Goal: Task Accomplishment & Management: Use online tool/utility

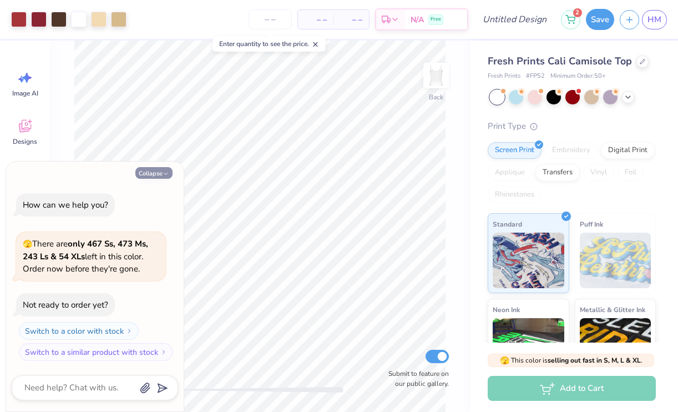
click at [156, 170] on button "Collapse" at bounding box center [153, 173] width 37 height 12
type textarea "x"
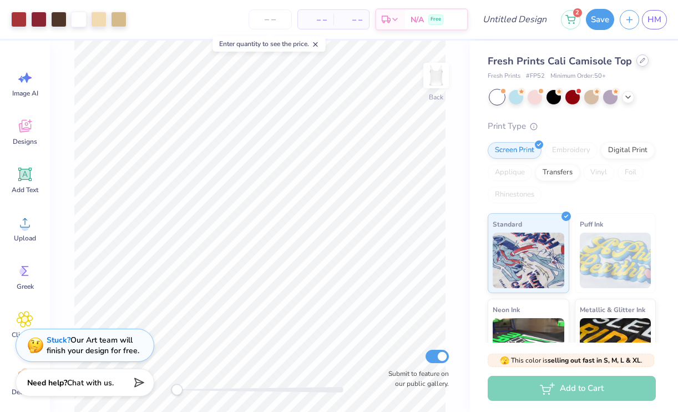
click at [644, 61] on div at bounding box center [643, 60] width 12 height 12
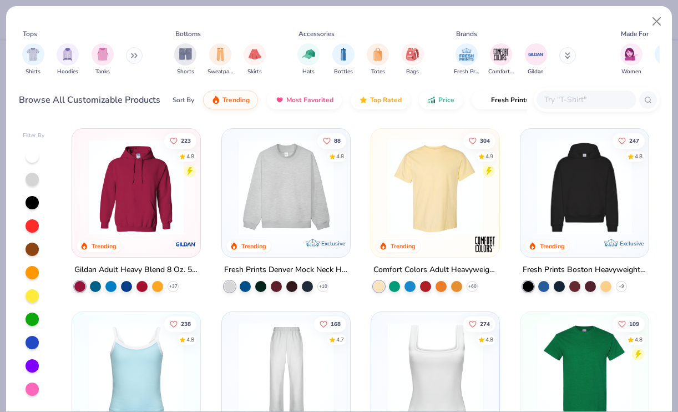
click at [443, 215] on img at bounding box center [435, 187] width 106 height 95
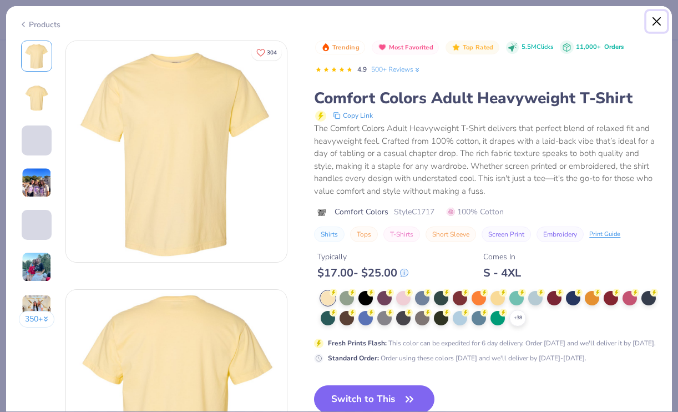
click at [662, 12] on button "Close" at bounding box center [657, 21] width 21 height 21
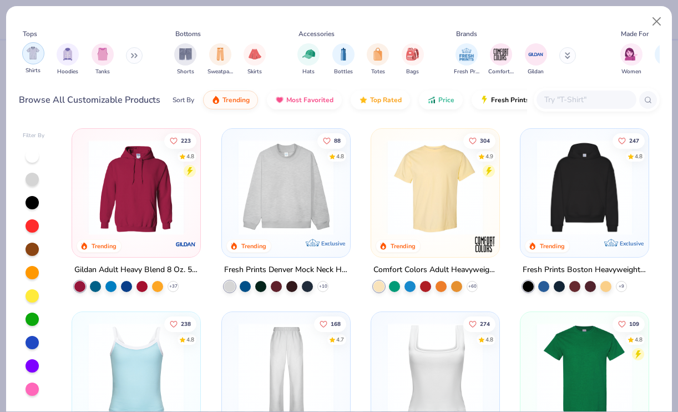
click at [39, 57] on img "filter for Shirts" at bounding box center [33, 53] width 13 height 13
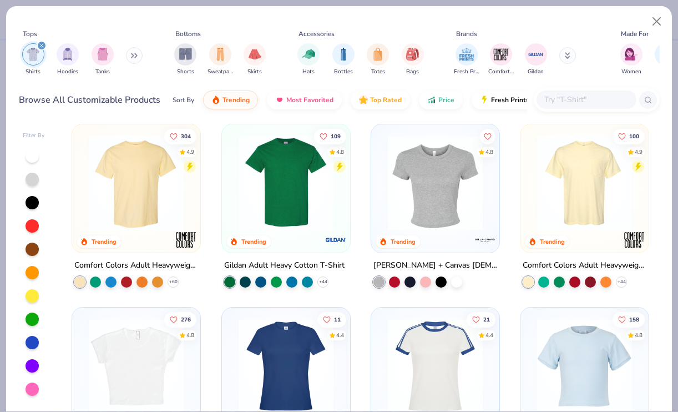
scroll to position [9, 0]
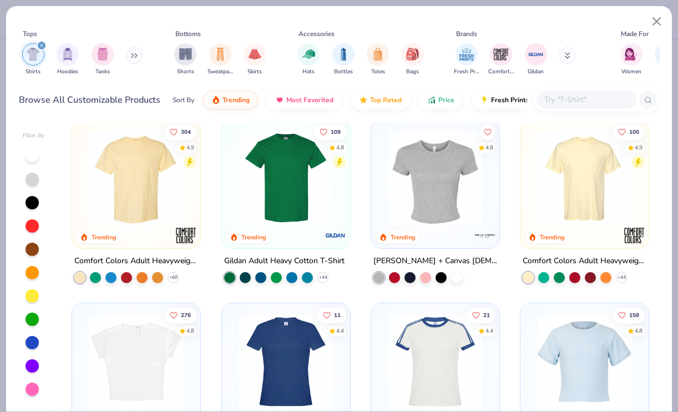
click at [580, 193] on img at bounding box center [585, 178] width 106 height 95
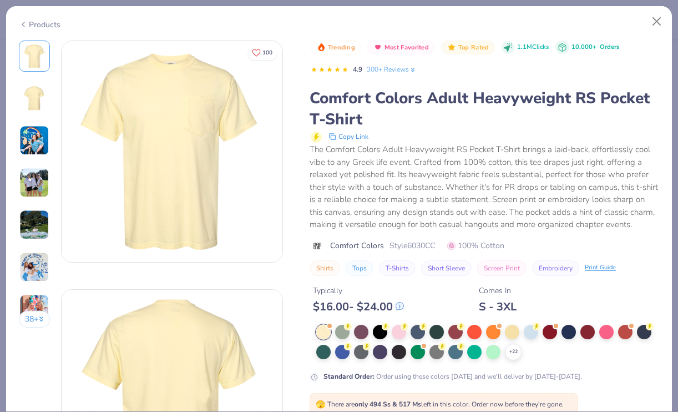
scroll to position [110, 0]
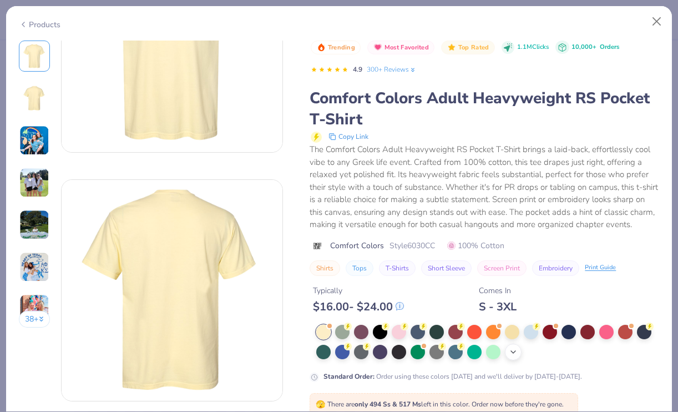
click at [511, 352] on icon at bounding box center [513, 351] width 9 height 9
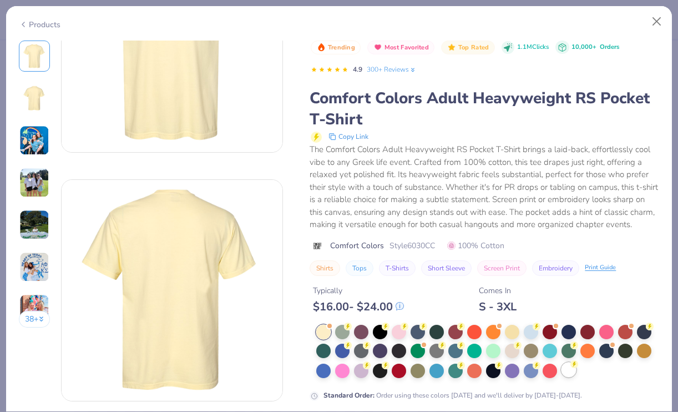
click at [567, 372] on div at bounding box center [569, 369] width 14 height 14
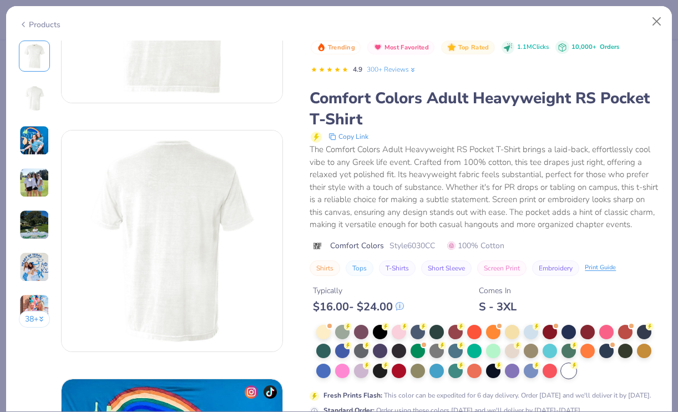
scroll to position [160, 0]
click at [529, 332] on div at bounding box center [531, 331] width 14 height 14
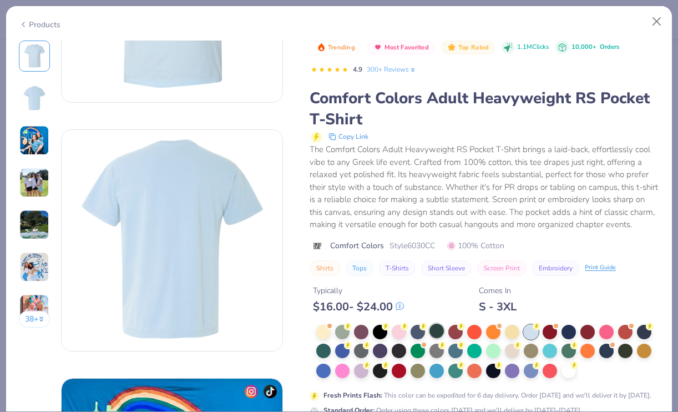
click at [431, 332] on div at bounding box center [437, 331] width 14 height 14
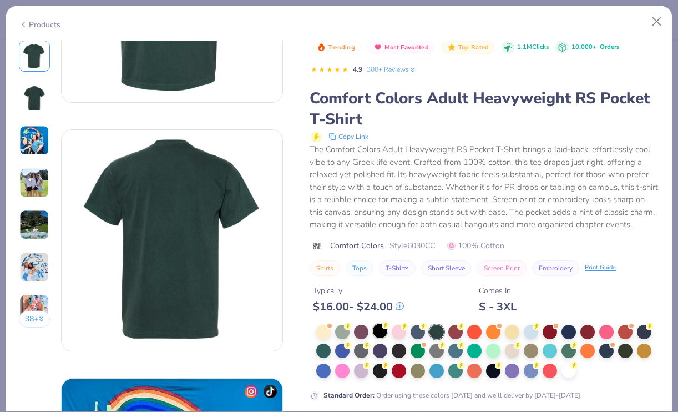
click at [379, 331] on div at bounding box center [380, 331] width 14 height 14
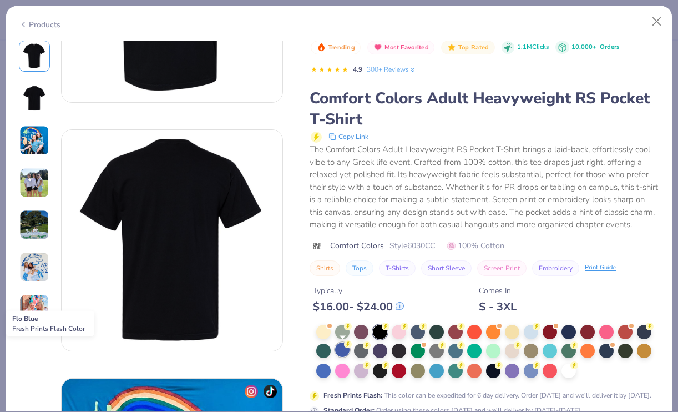
click at [346, 348] on div at bounding box center [342, 349] width 14 height 14
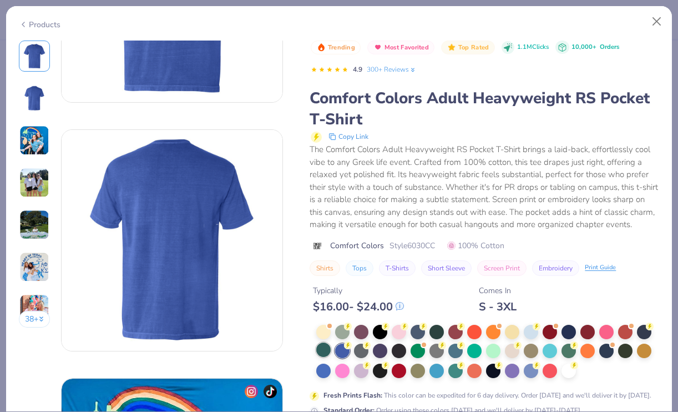
click at [328, 352] on div at bounding box center [323, 349] width 14 height 14
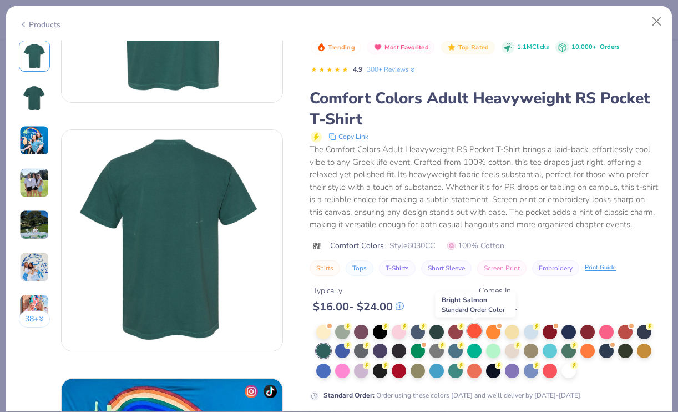
scroll to position [194, 0]
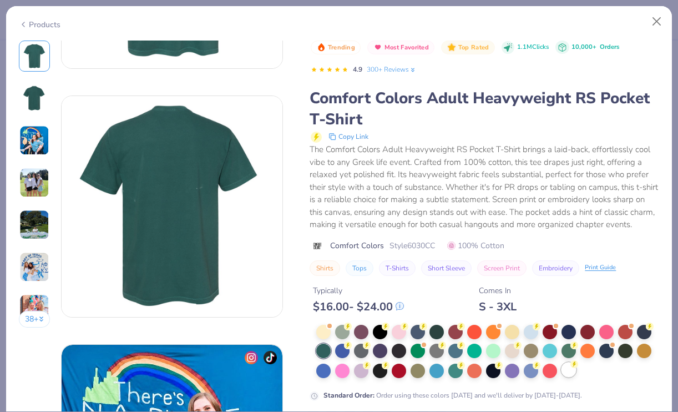
click at [573, 370] on div at bounding box center [569, 369] width 14 height 14
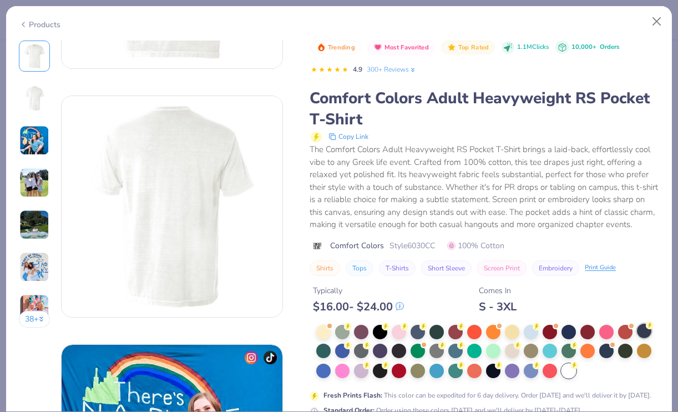
click at [639, 331] on div at bounding box center [644, 331] width 14 height 14
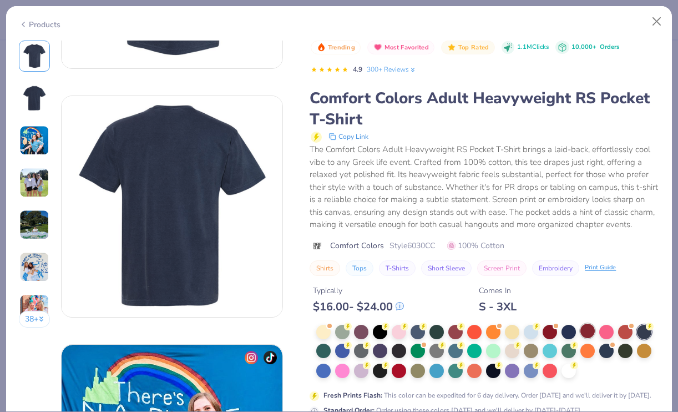
click at [584, 329] on div at bounding box center [588, 331] width 14 height 14
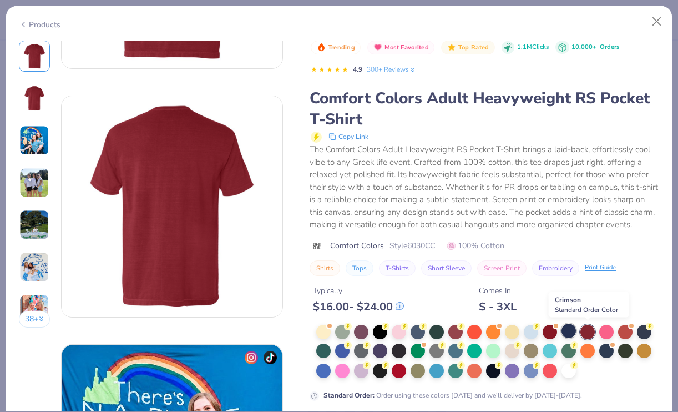
click at [572, 329] on div at bounding box center [569, 331] width 14 height 14
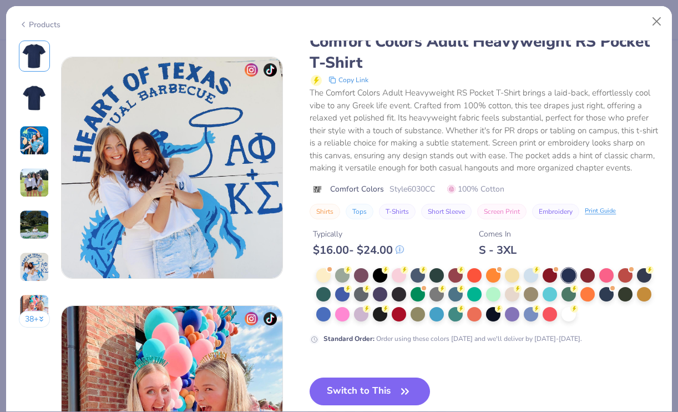
scroll to position [1298, 0]
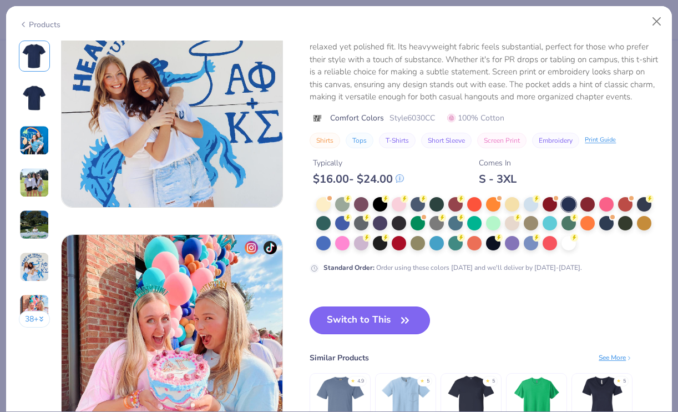
click at [364, 321] on button "Switch to This" at bounding box center [370, 320] width 120 height 28
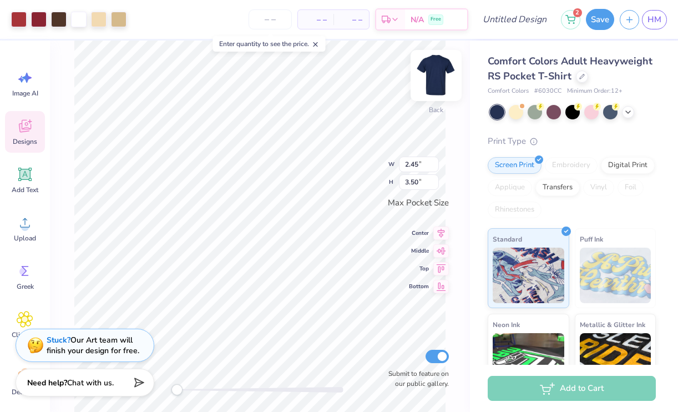
click at [436, 88] on img at bounding box center [436, 75] width 44 height 44
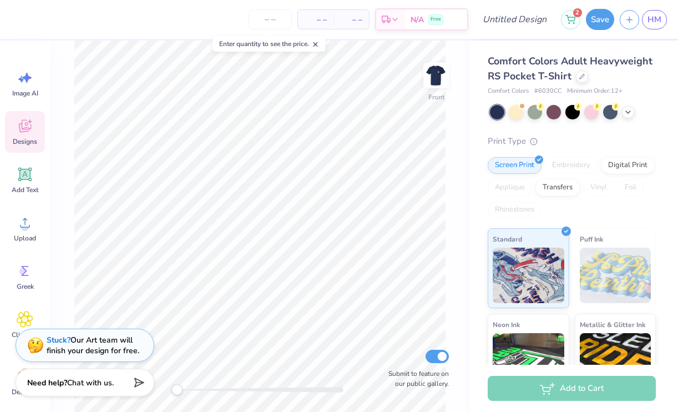
click at [13, 120] on div "Designs" at bounding box center [25, 132] width 40 height 42
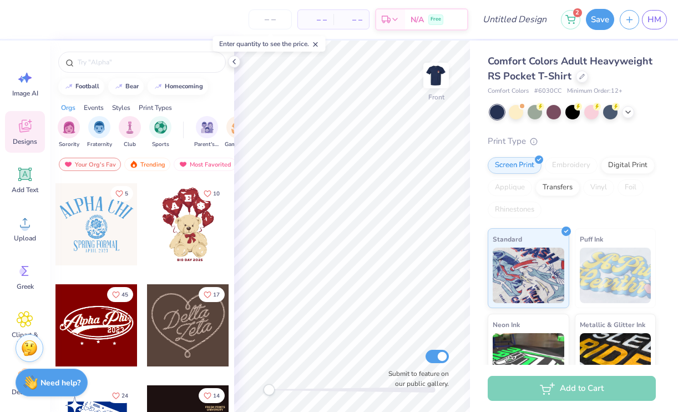
scroll to position [301, 0]
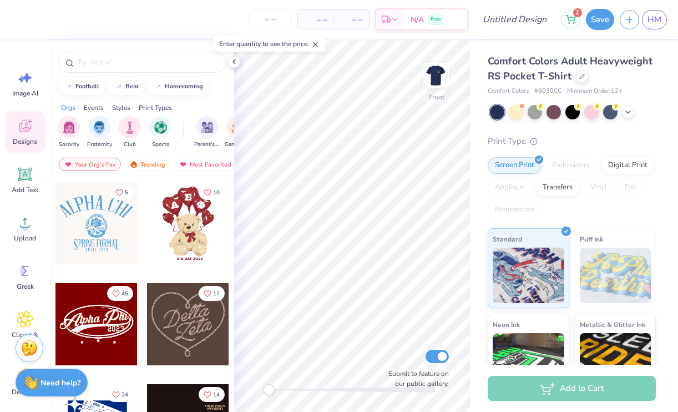
click at [181, 250] on div at bounding box center [188, 223] width 82 height 82
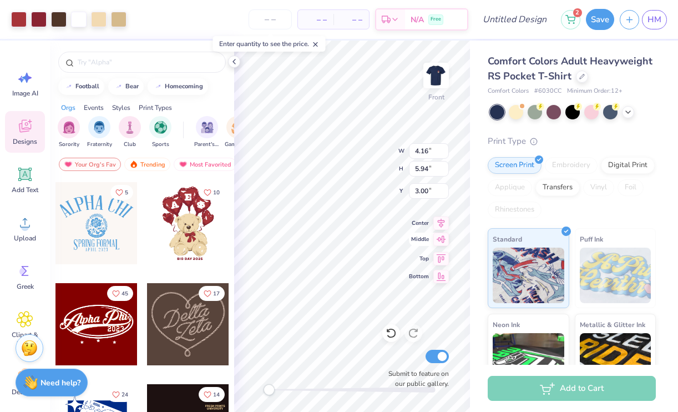
click at [416, 242] on div "Front W 4.16 4.16 " H 5.94 5.94 " Y 3.00 3.00 " Center Middle Top Bottom Submit…" at bounding box center [352, 226] width 236 height 371
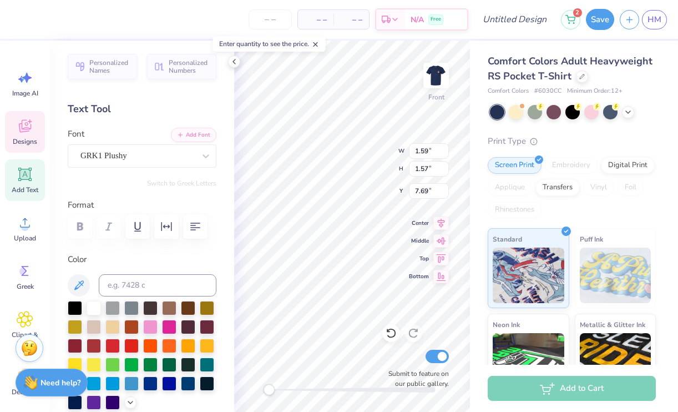
type textarea "K"
type textarea "AE"
type textarea "A"
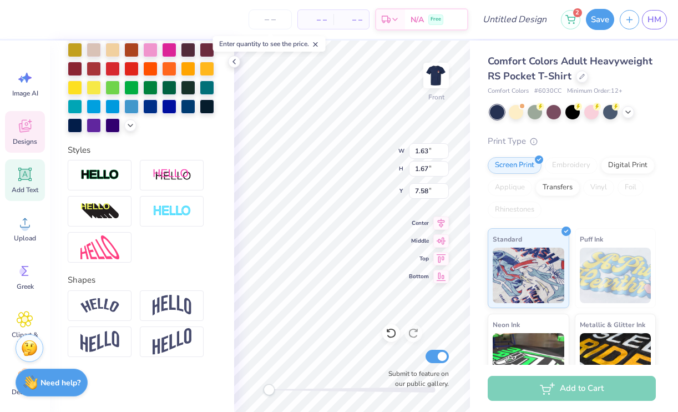
scroll to position [0, 0]
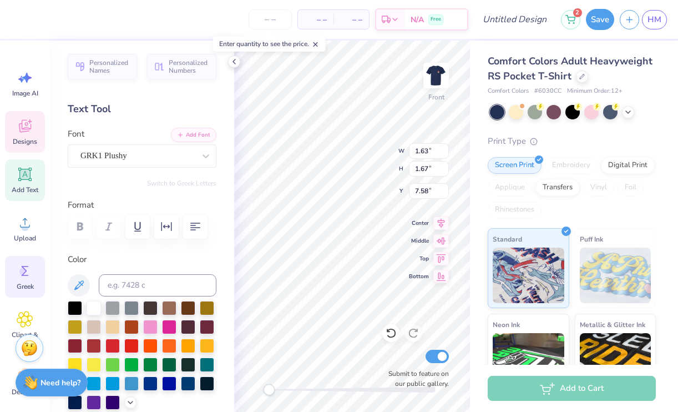
click at [31, 264] on icon at bounding box center [25, 271] width 17 height 17
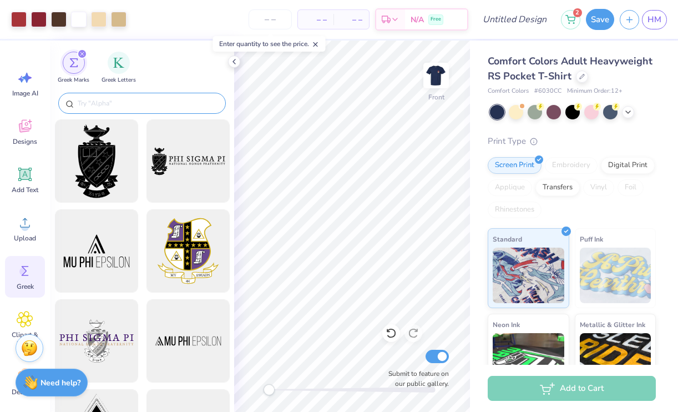
click at [163, 95] on div at bounding box center [142, 103] width 168 height 21
click at [122, 74] on div "Greek Letters" at bounding box center [119, 67] width 34 height 33
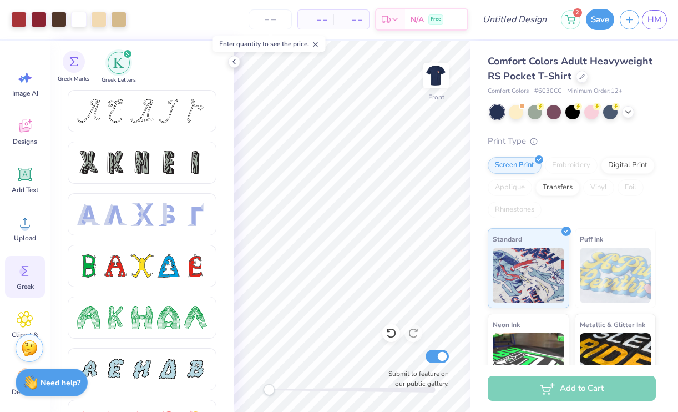
click at [82, 76] on span "Greek Marks" at bounding box center [74, 79] width 32 height 8
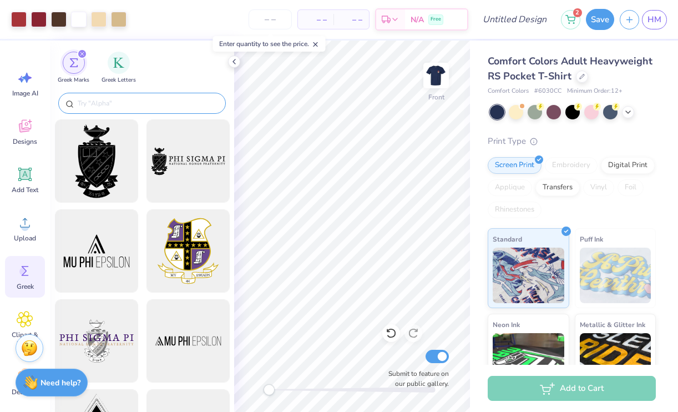
click at [108, 103] on input "text" at bounding box center [148, 103] width 142 height 11
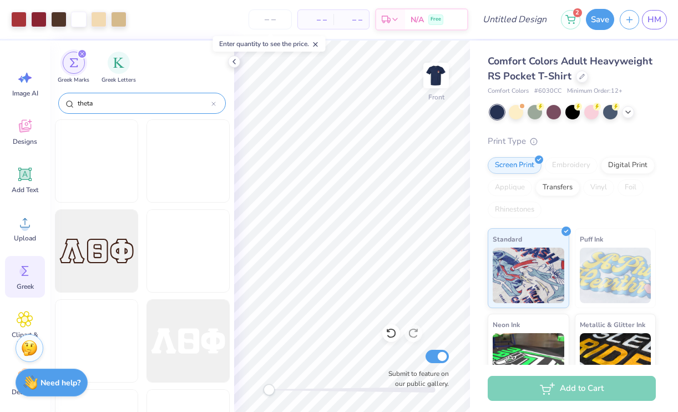
type input "theta"
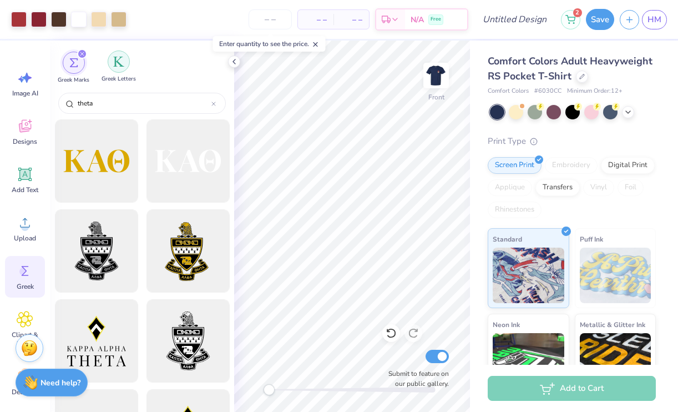
click at [117, 64] on img "filter for Greek Letters" at bounding box center [118, 61] width 11 height 11
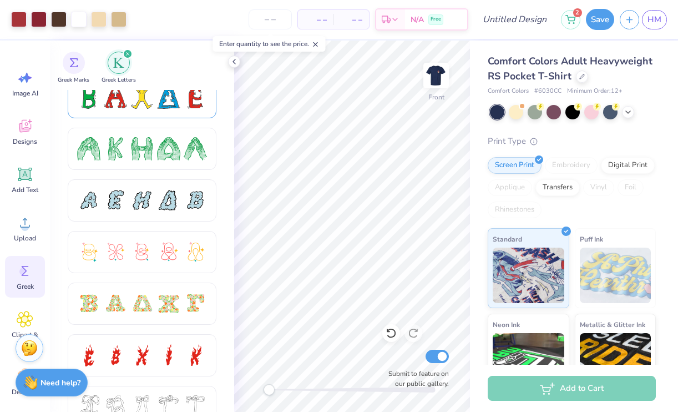
scroll to position [176, 0]
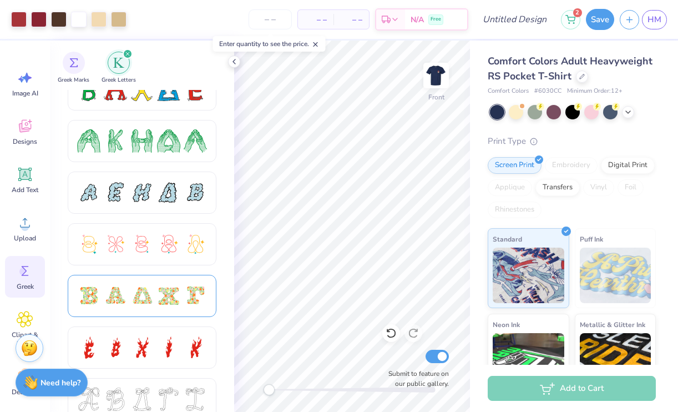
click at [147, 290] on div at bounding box center [141, 295] width 23 height 23
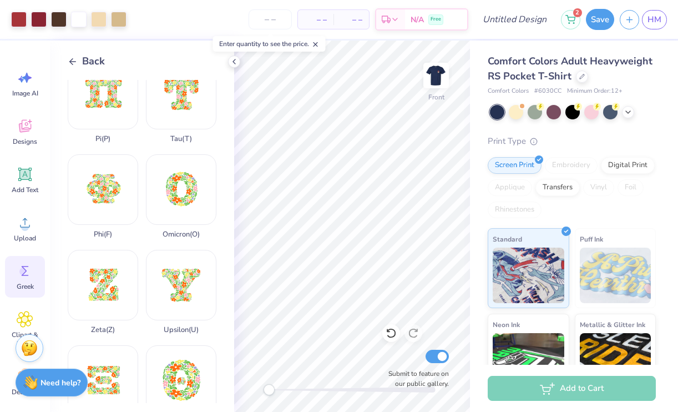
scroll to position [825, 0]
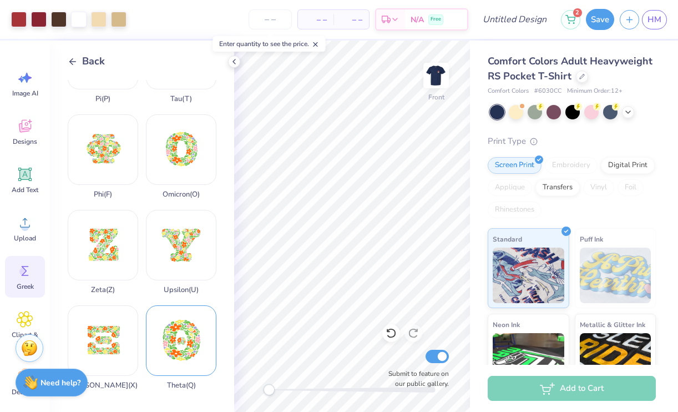
click at [181, 337] on div "Theta ( Q )" at bounding box center [181, 347] width 70 height 84
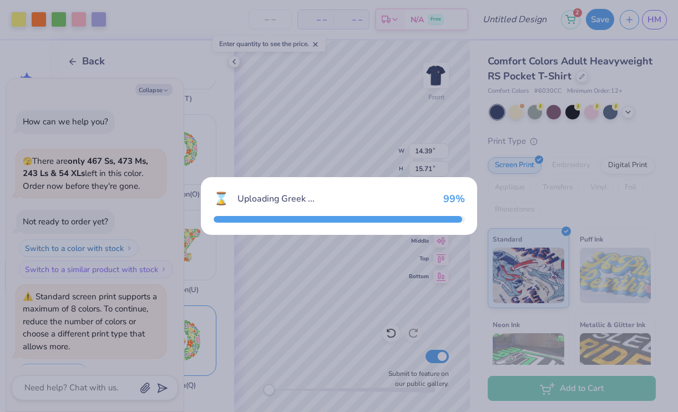
scroll to position [27, 0]
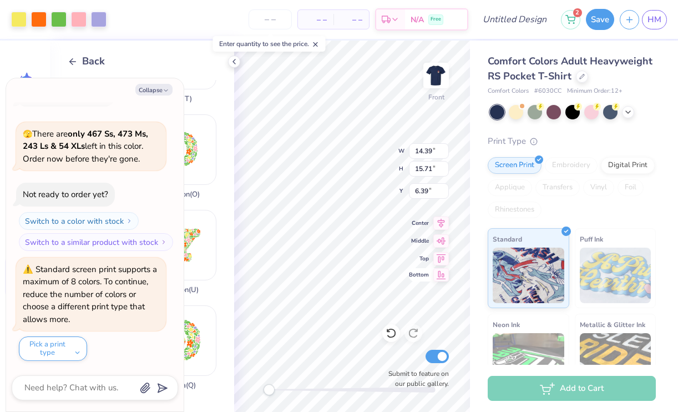
click at [412, 276] on div "Front W 14.39 14.39 " H 15.71 15.71 " Y 6.39 6.39 " Center Middle Top Bottom Su…" at bounding box center [352, 226] width 236 height 371
click at [21, 17] on div at bounding box center [19, 19] width 16 height 16
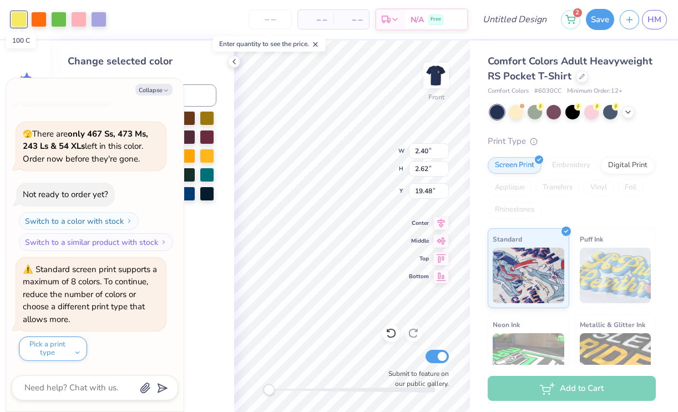
click at [21, 16] on div at bounding box center [19, 20] width 16 height 16
click at [157, 92] on button "Collapse" at bounding box center [153, 90] width 37 height 12
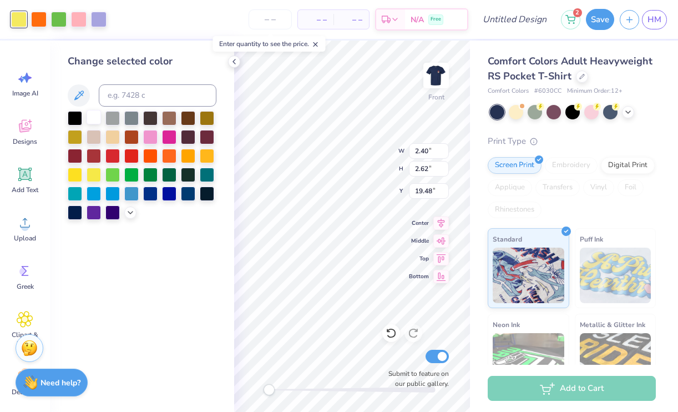
click at [97, 114] on div at bounding box center [94, 117] width 14 height 14
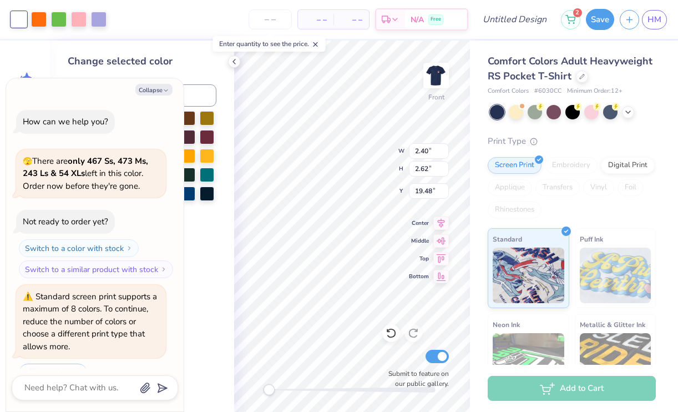
scroll to position [137, 0]
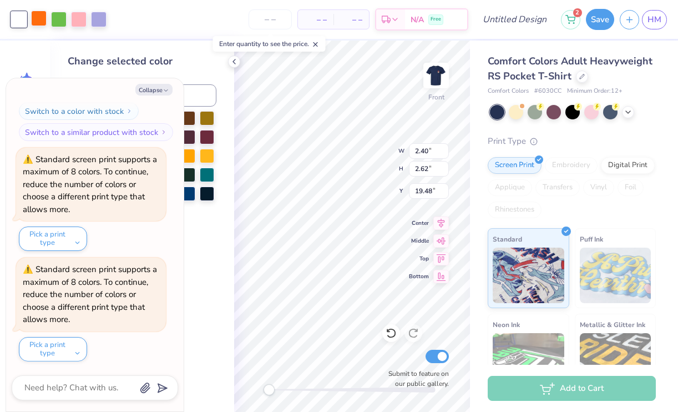
click at [42, 25] on div at bounding box center [39, 19] width 16 height 16
click at [160, 84] on button "Collapse" at bounding box center [153, 90] width 37 height 12
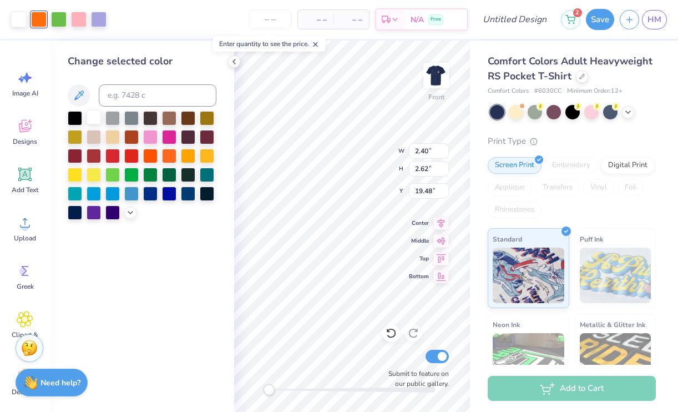
click at [96, 117] on div at bounding box center [94, 117] width 14 height 14
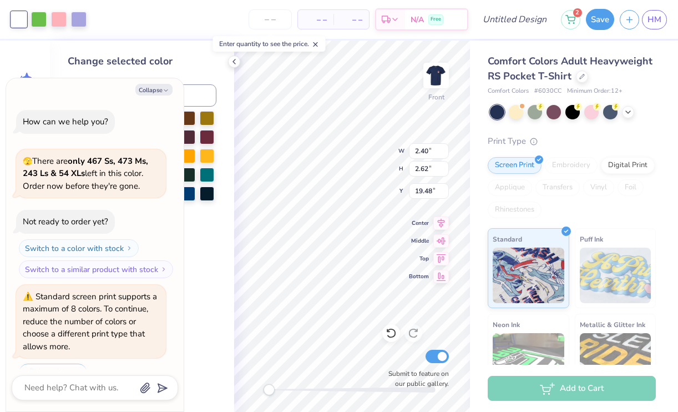
scroll to position [248, 0]
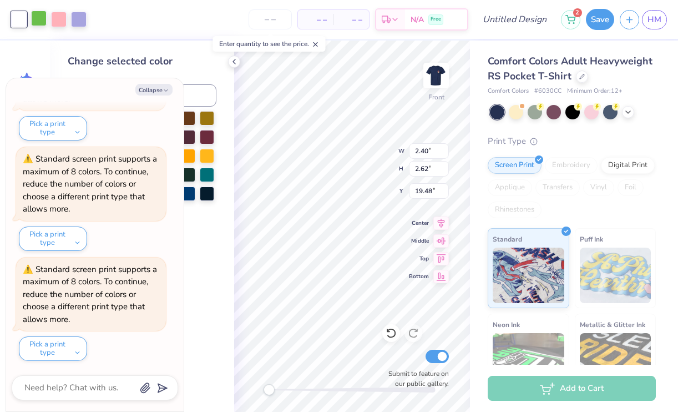
click at [39, 20] on div at bounding box center [39, 19] width 16 height 16
click at [152, 89] on button "Collapse" at bounding box center [153, 90] width 37 height 12
type textarea "x"
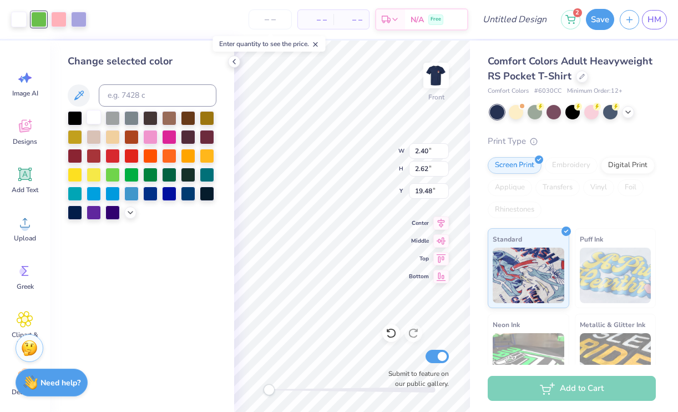
click at [92, 115] on div at bounding box center [94, 117] width 14 height 14
click at [35, 19] on div at bounding box center [39, 19] width 16 height 16
click at [90, 119] on div at bounding box center [94, 117] width 14 height 14
click at [34, 20] on div at bounding box center [39, 19] width 16 height 16
click at [94, 118] on div at bounding box center [94, 117] width 14 height 14
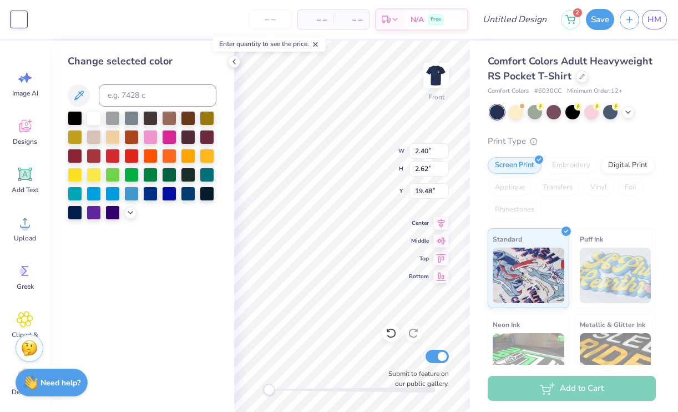
click at [199, 77] on div "Change selected color" at bounding box center [142, 137] width 149 height 166
